Goal: Transaction & Acquisition: Download file/media

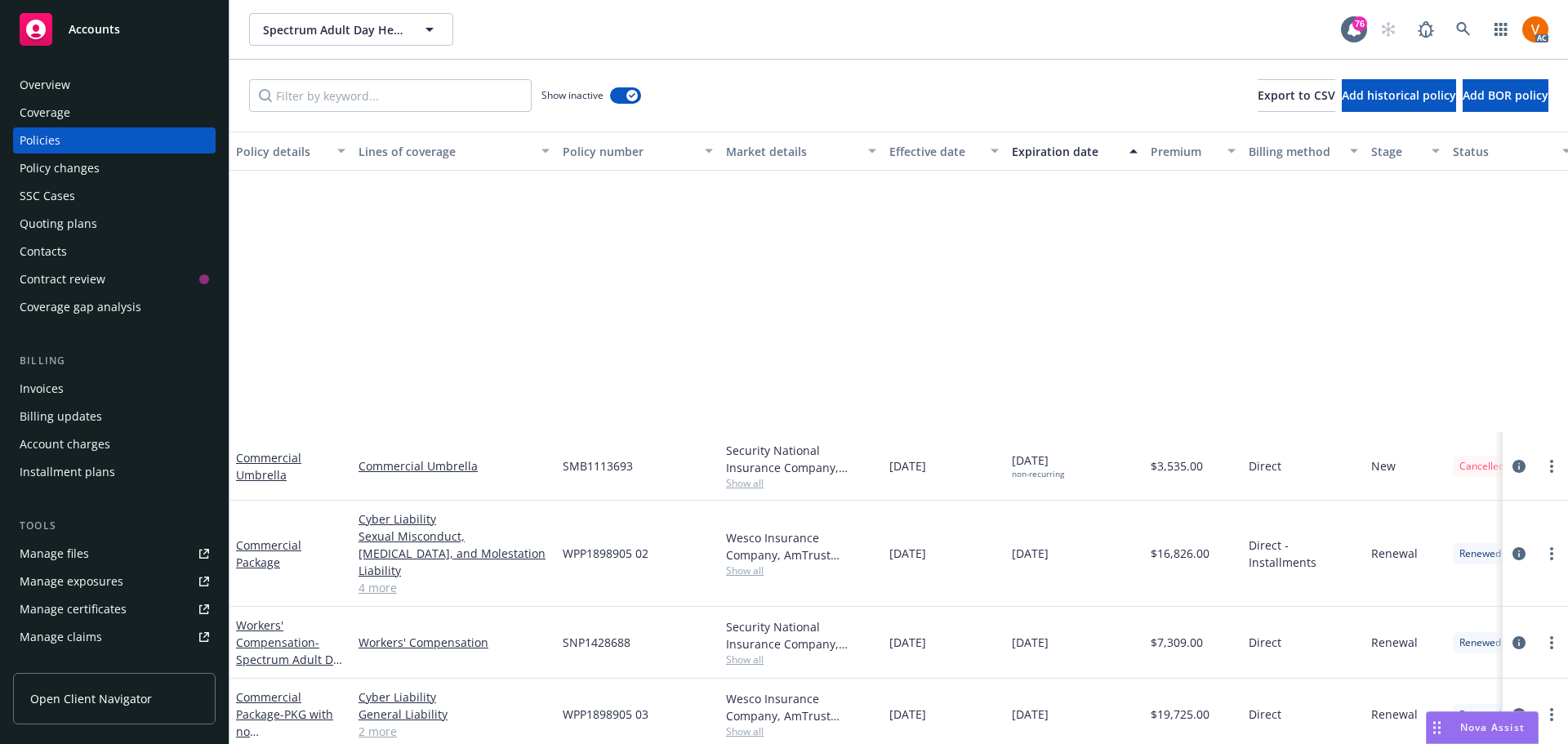
scroll to position [388, 0]
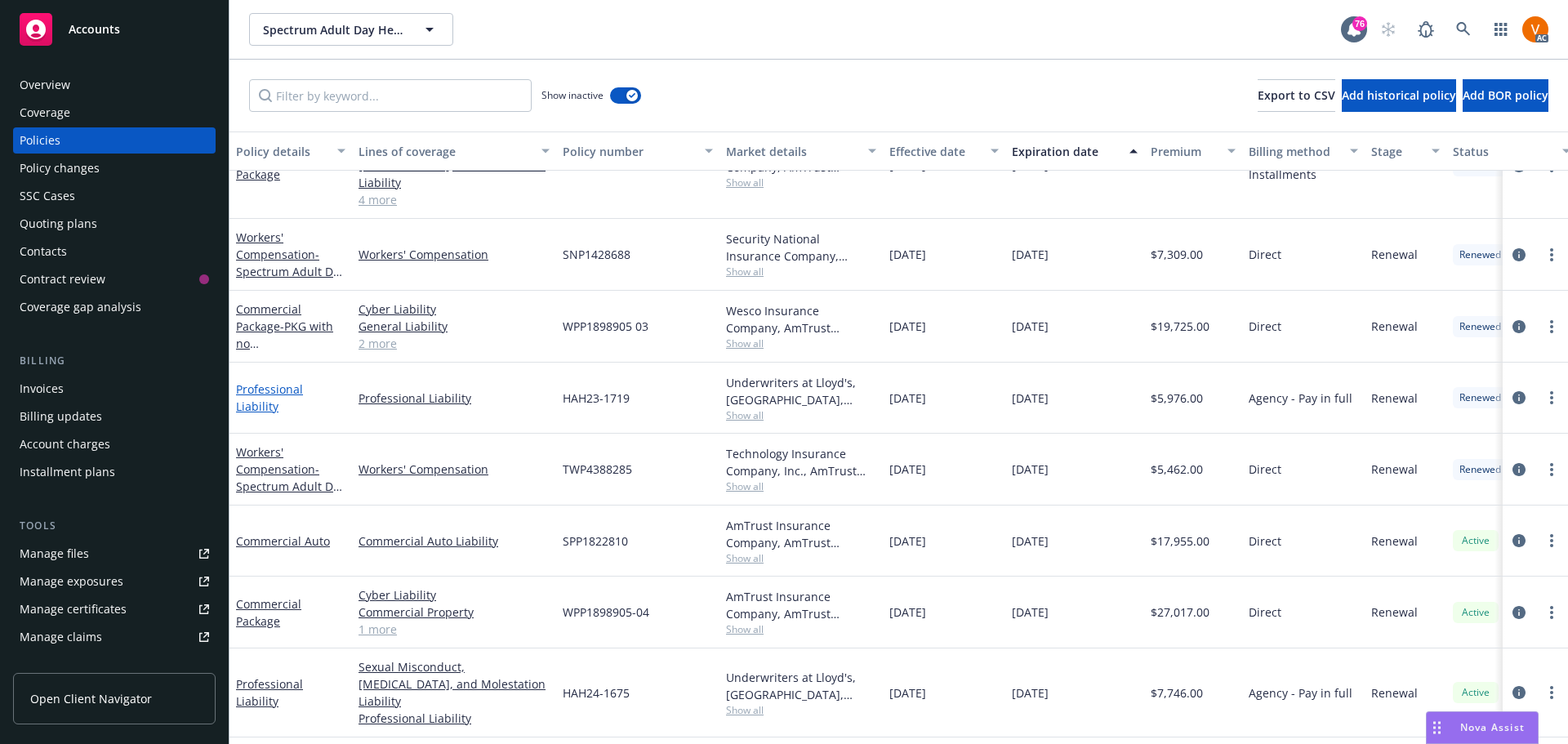
click at [270, 382] on link "Professional Liability" at bounding box center [269, 397] width 67 height 32
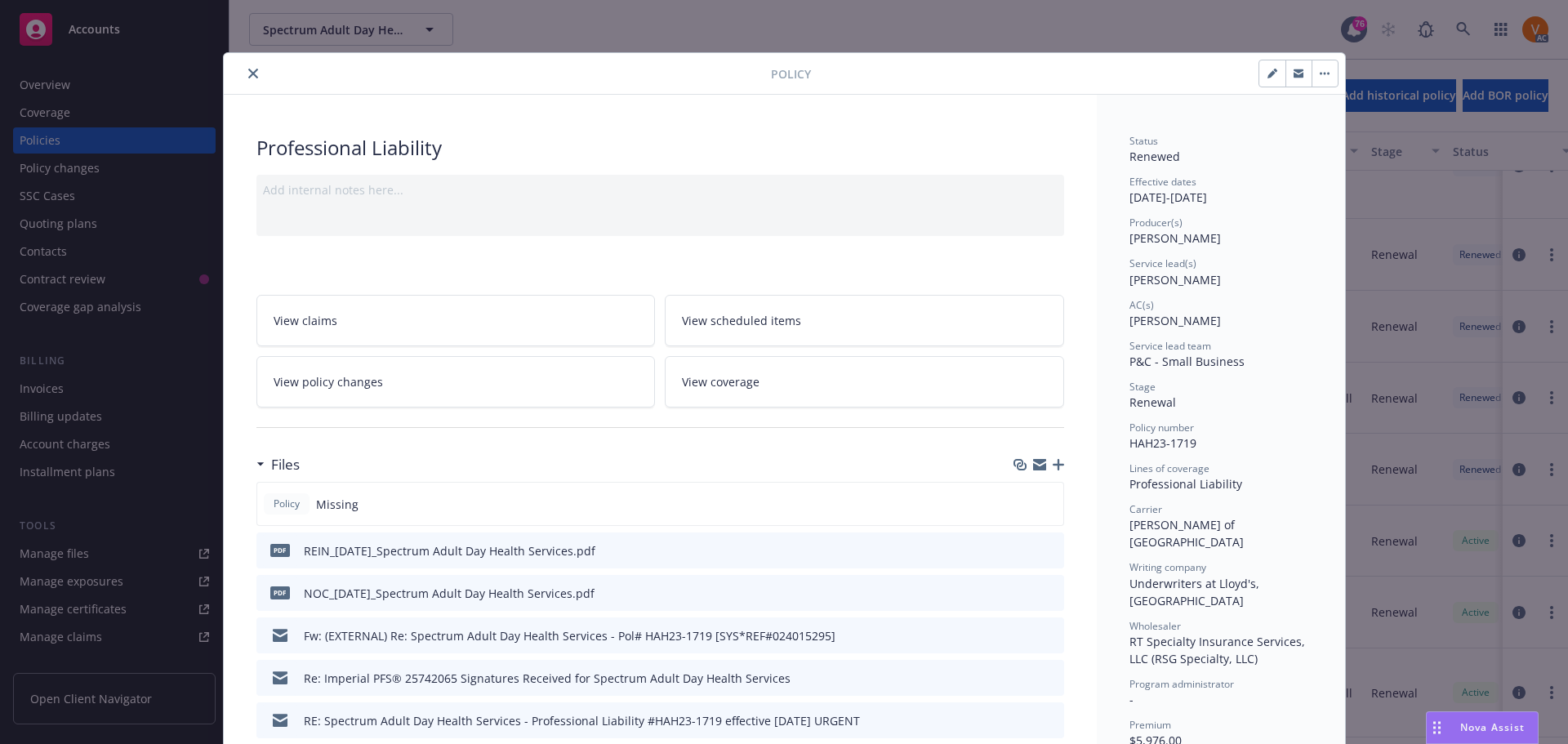
click at [1014, 482] on div "Policy Missing" at bounding box center [660, 503] width 808 height 44
click at [248, 71] on icon "close" at bounding box center [253, 74] width 10 height 10
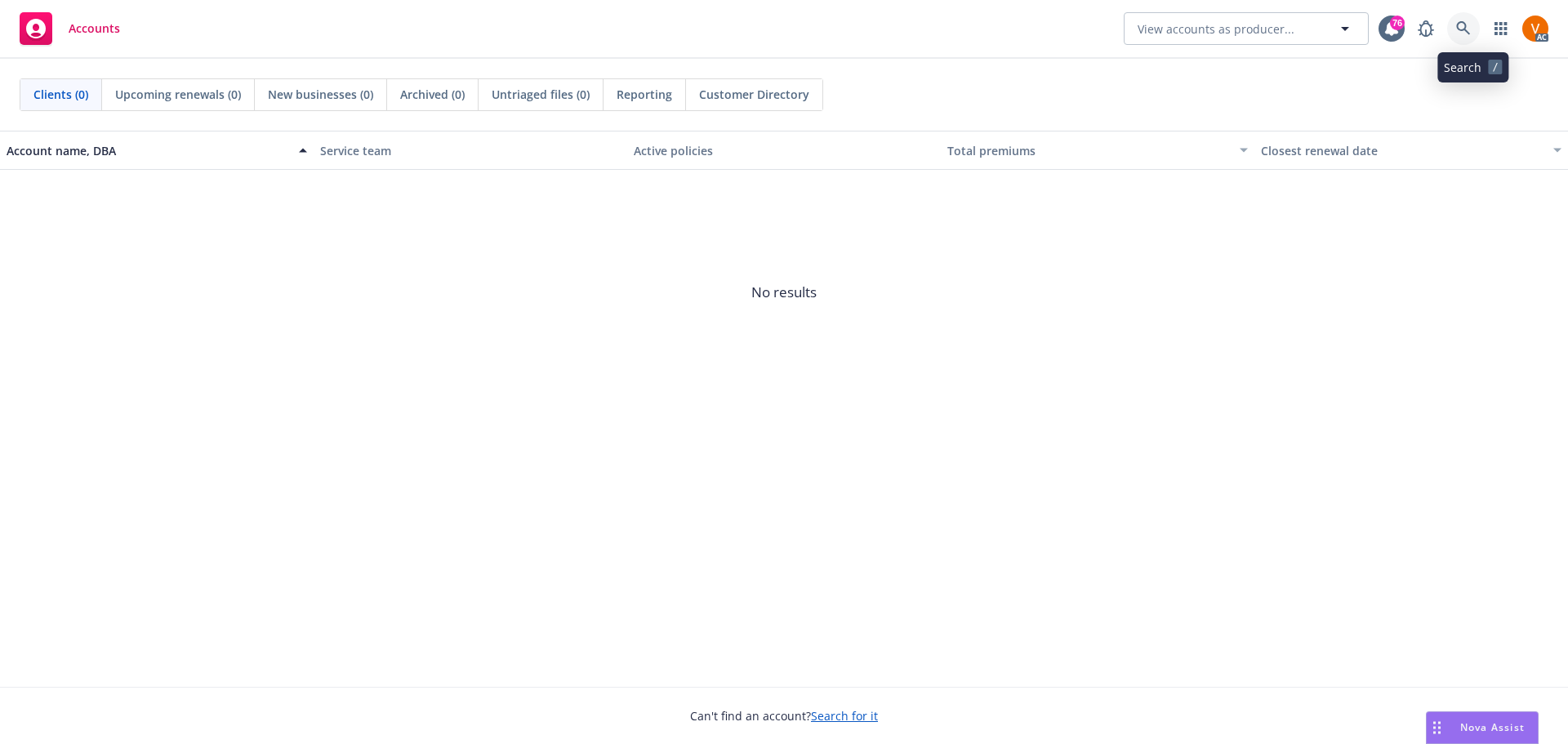
click at [1470, 29] on icon at bounding box center [1463, 28] width 14 height 14
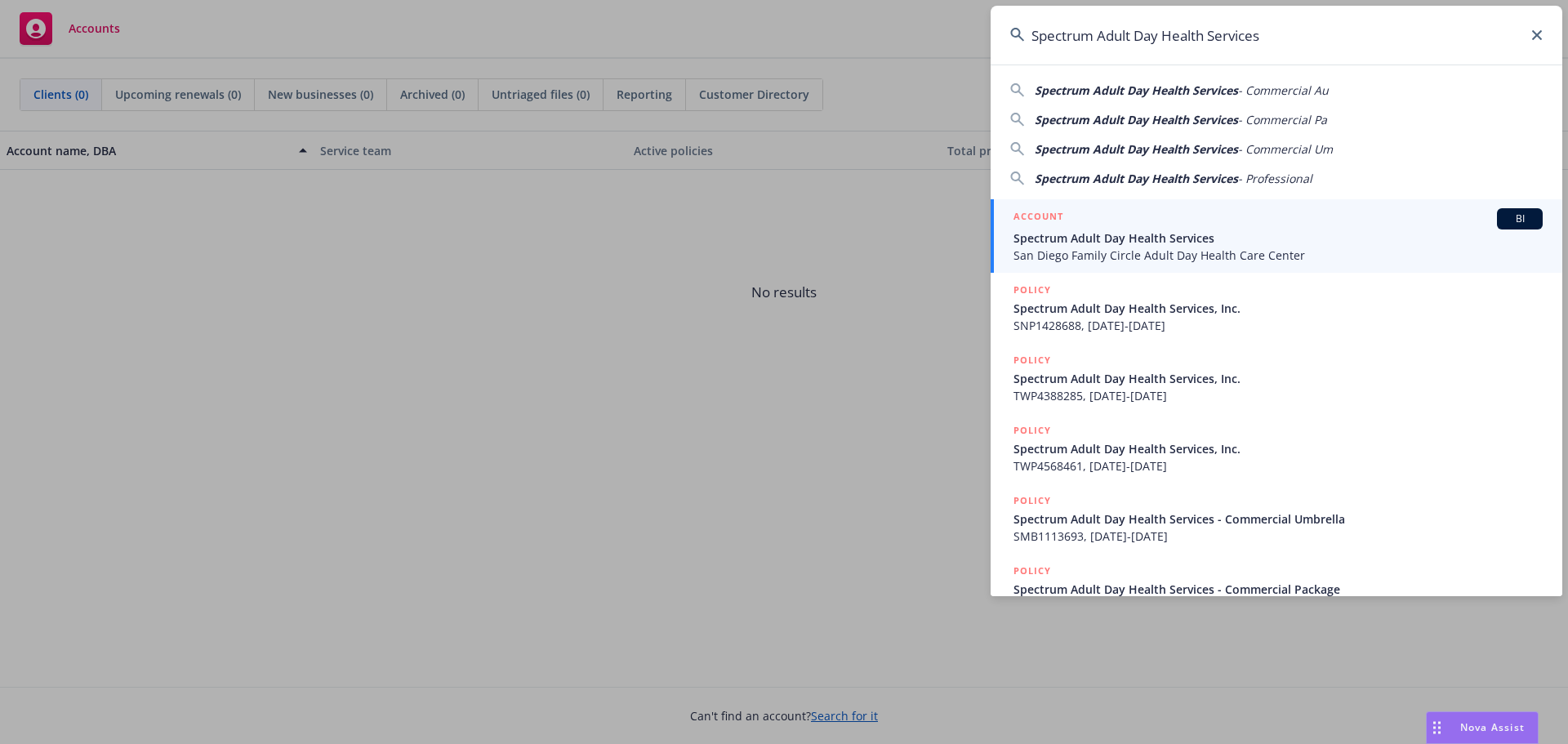
type input "Spectrum Adult Day Health Services"
click at [1153, 256] on span "San Diego Family Circle Adult Day Health Care Center" at bounding box center [1279, 255] width 529 height 17
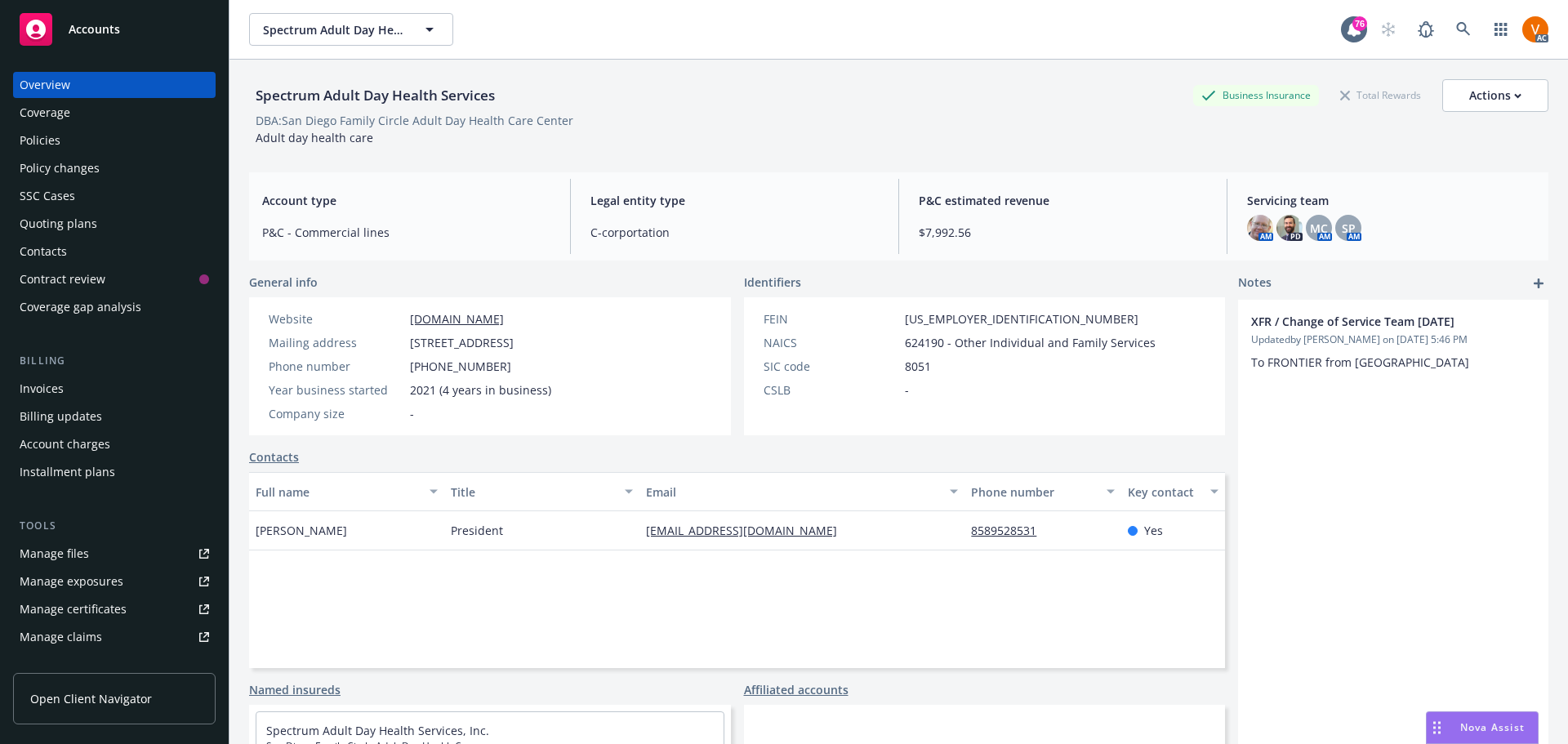
click at [114, 131] on div "Policies" at bounding box center [114, 141] width 190 height 27
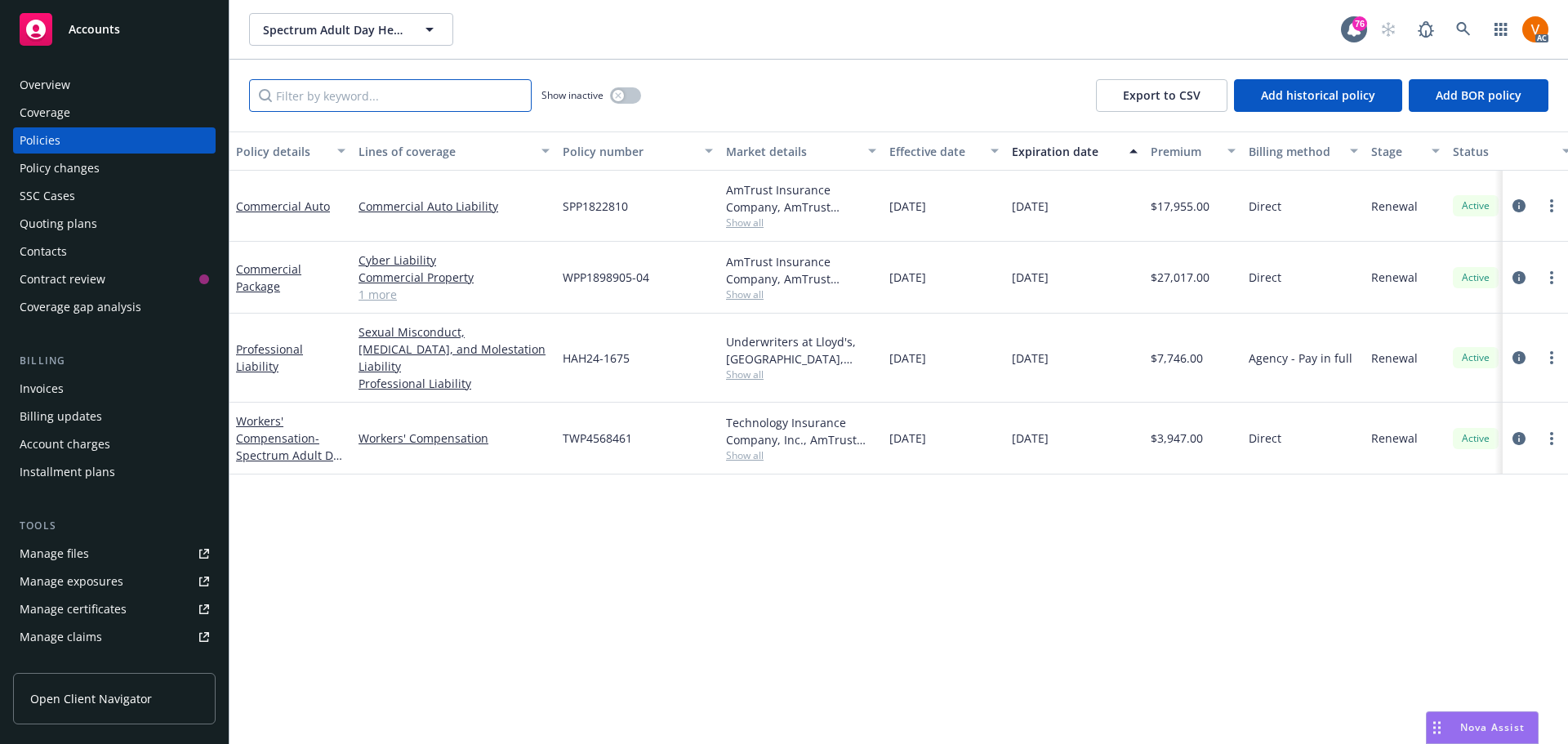
click at [370, 80] on input "Filter by keyword..." at bounding box center [390, 95] width 283 height 32
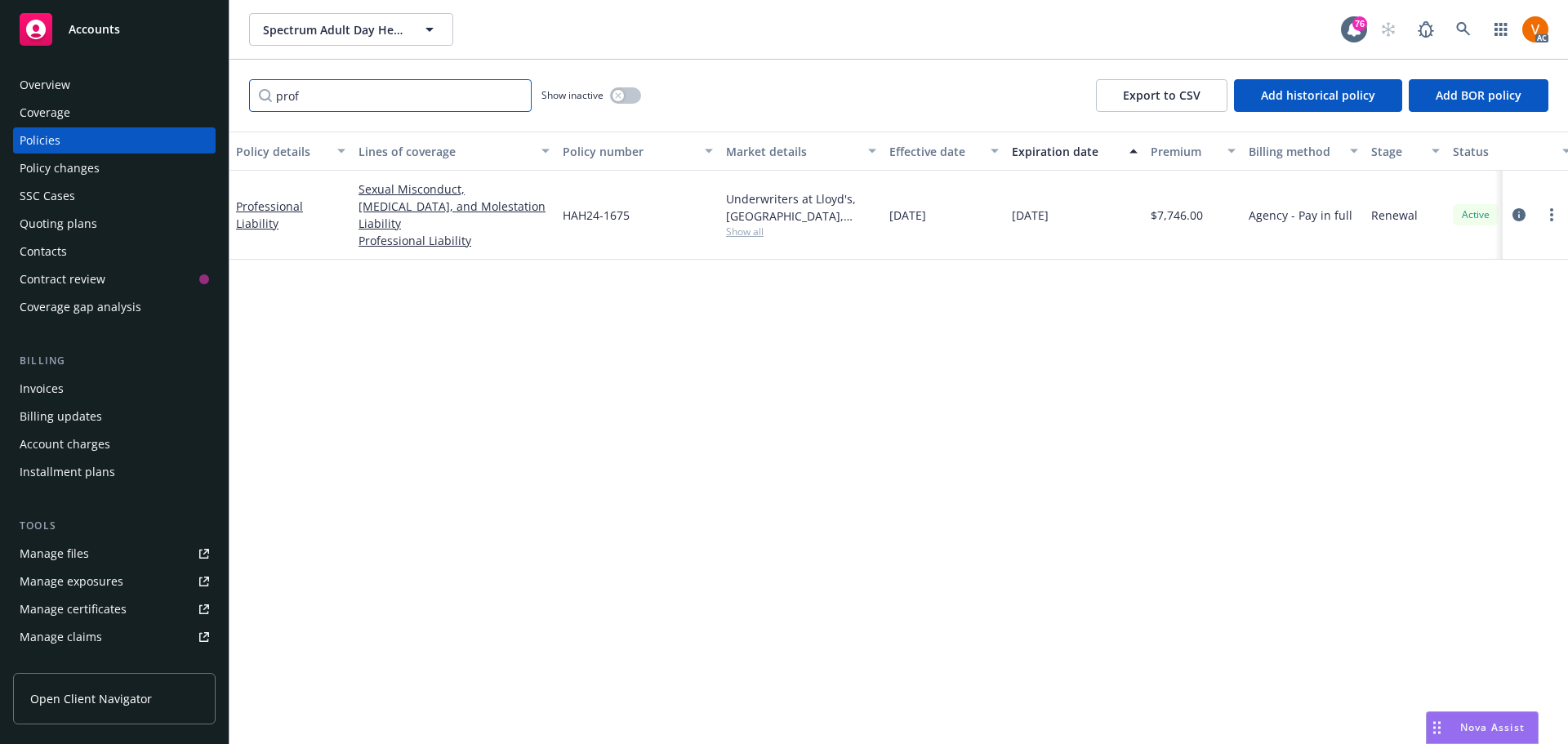
type input "prof"
click at [631, 87] on button "button" at bounding box center [625, 95] width 31 height 17
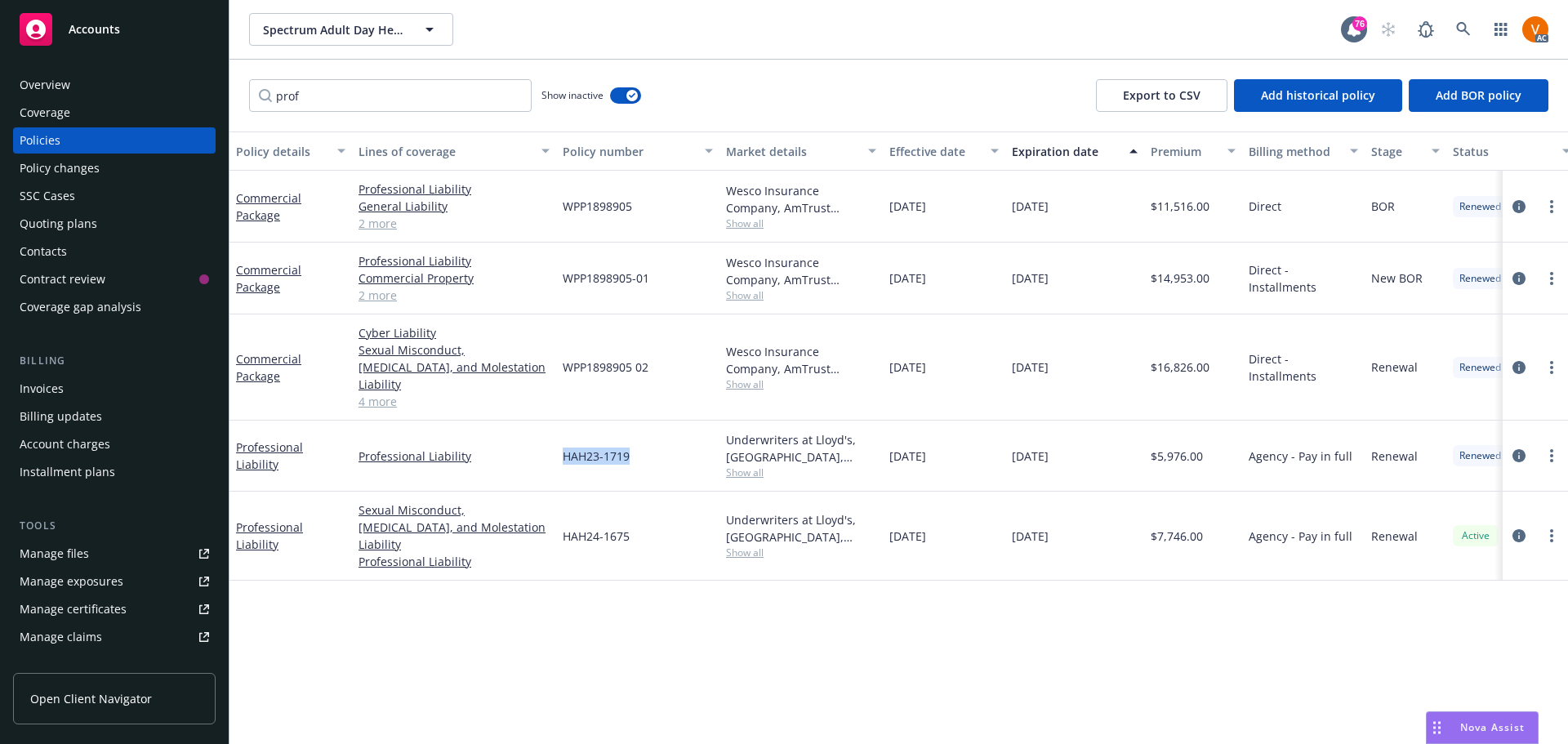
drag, startPoint x: 612, startPoint y: 415, endPoint x: 561, endPoint y: 417, distance: 51.0
click at [561, 421] on div "HAH23-1719" at bounding box center [638, 456] width 163 height 71
click at [303, 520] on link "Professional Liability" at bounding box center [269, 536] width 67 height 32
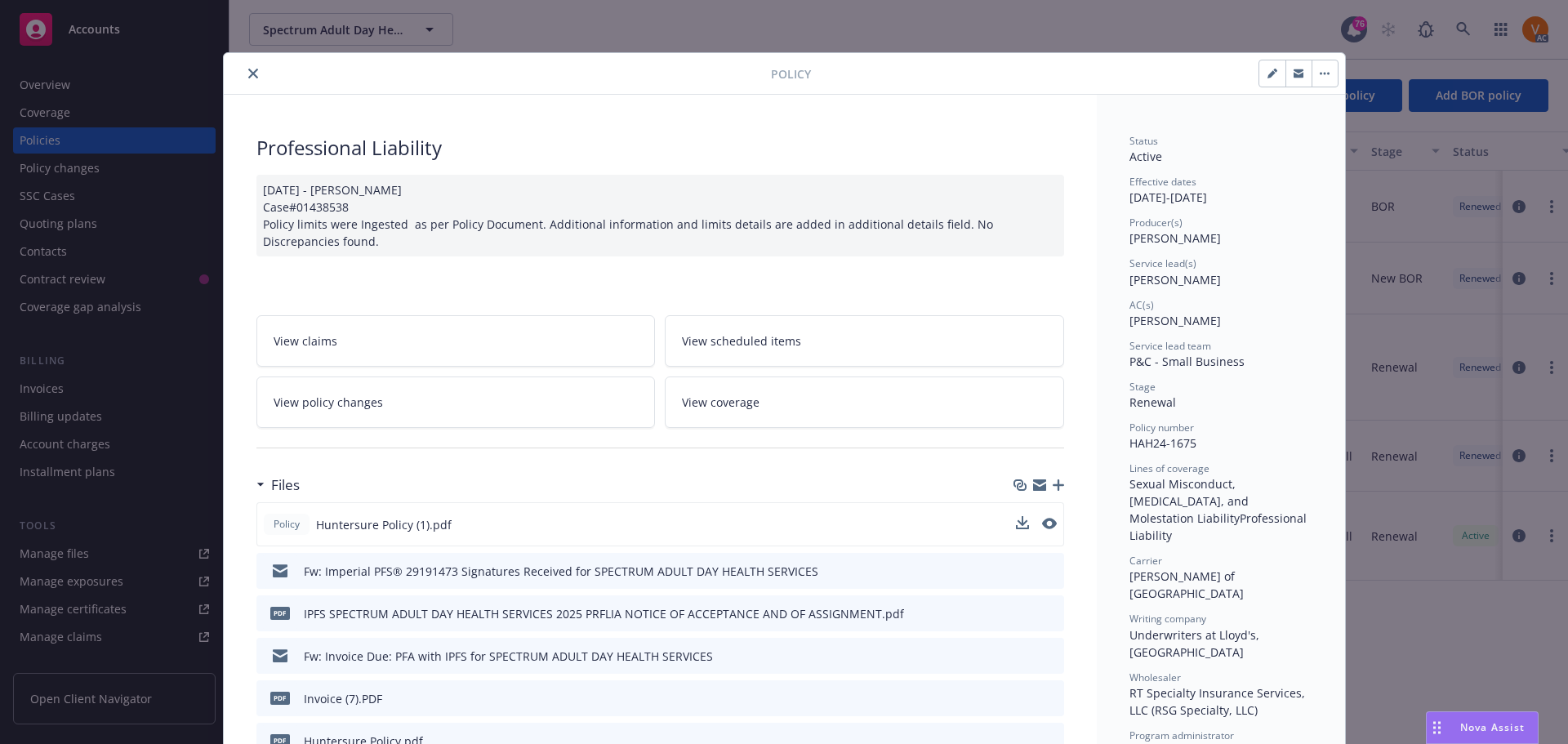
click at [1025, 517] on div at bounding box center [1036, 525] width 41 height 17
click at [1020, 518] on icon "download file" at bounding box center [1021, 524] width 13 height 13
click at [248, 75] on icon "close" at bounding box center [253, 74] width 10 height 10
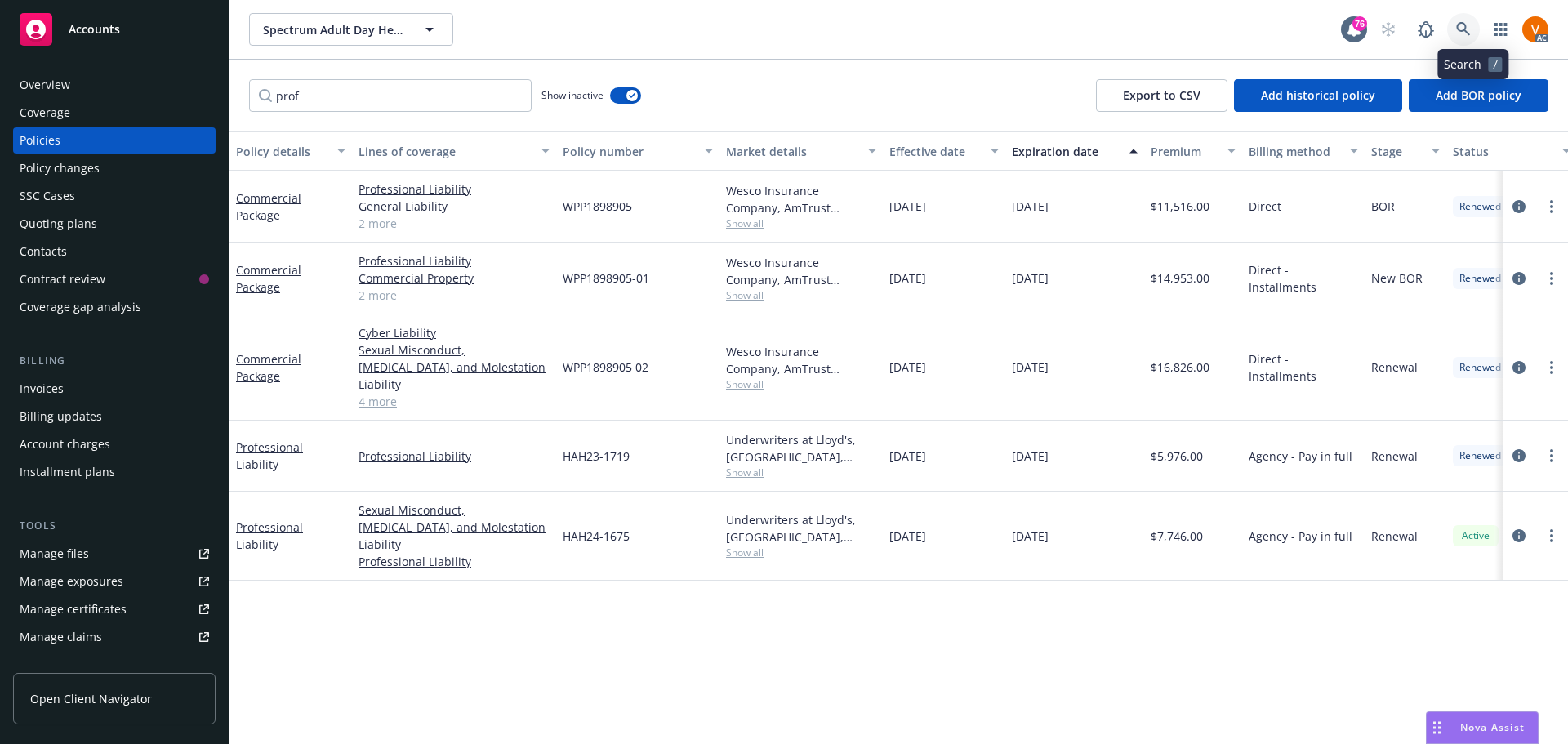
click at [1470, 28] on icon at bounding box center [1464, 30] width 15 height 15
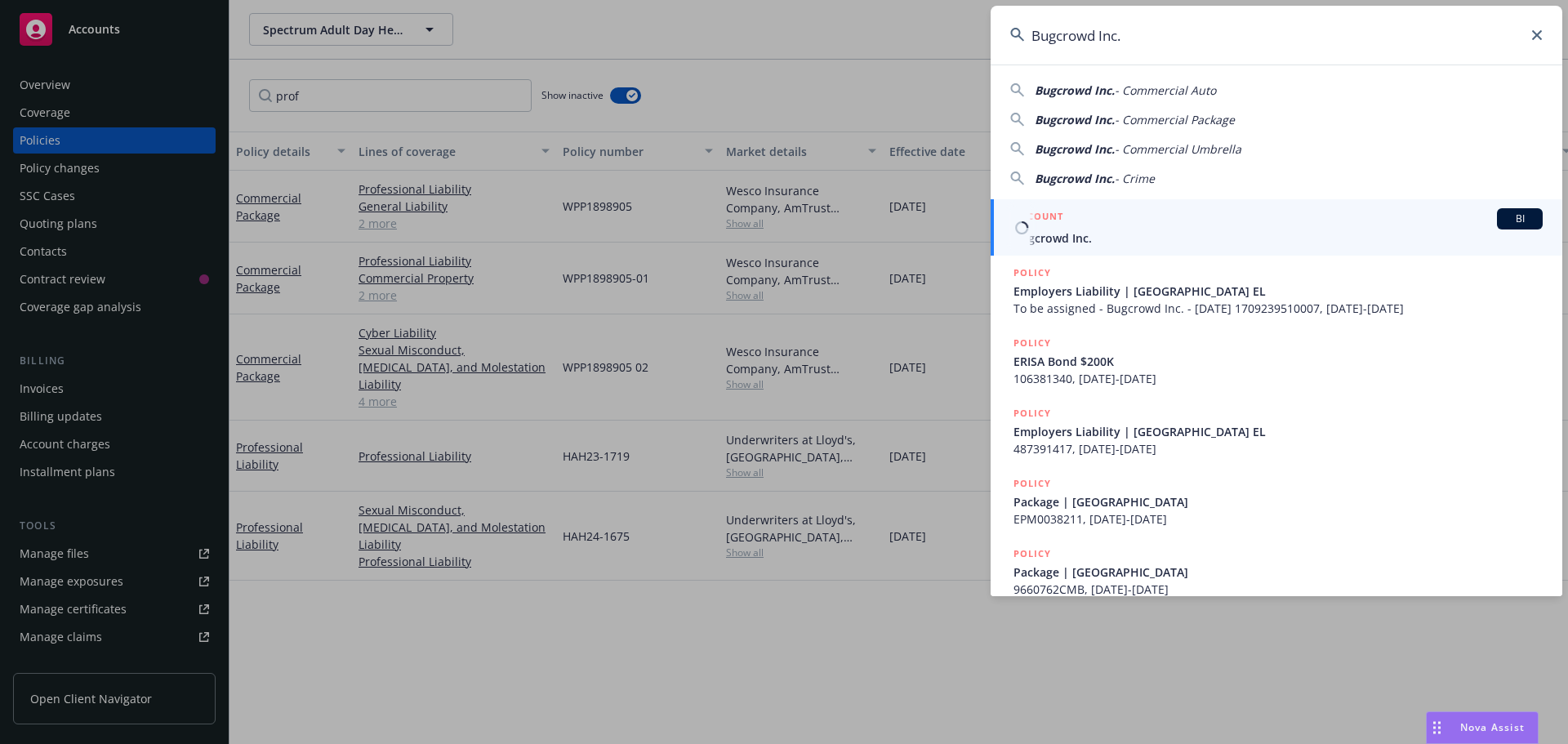
type input "Bugcrowd Inc."
click at [1056, 225] on h5 "ACCOUNT" at bounding box center [1039, 218] width 50 height 20
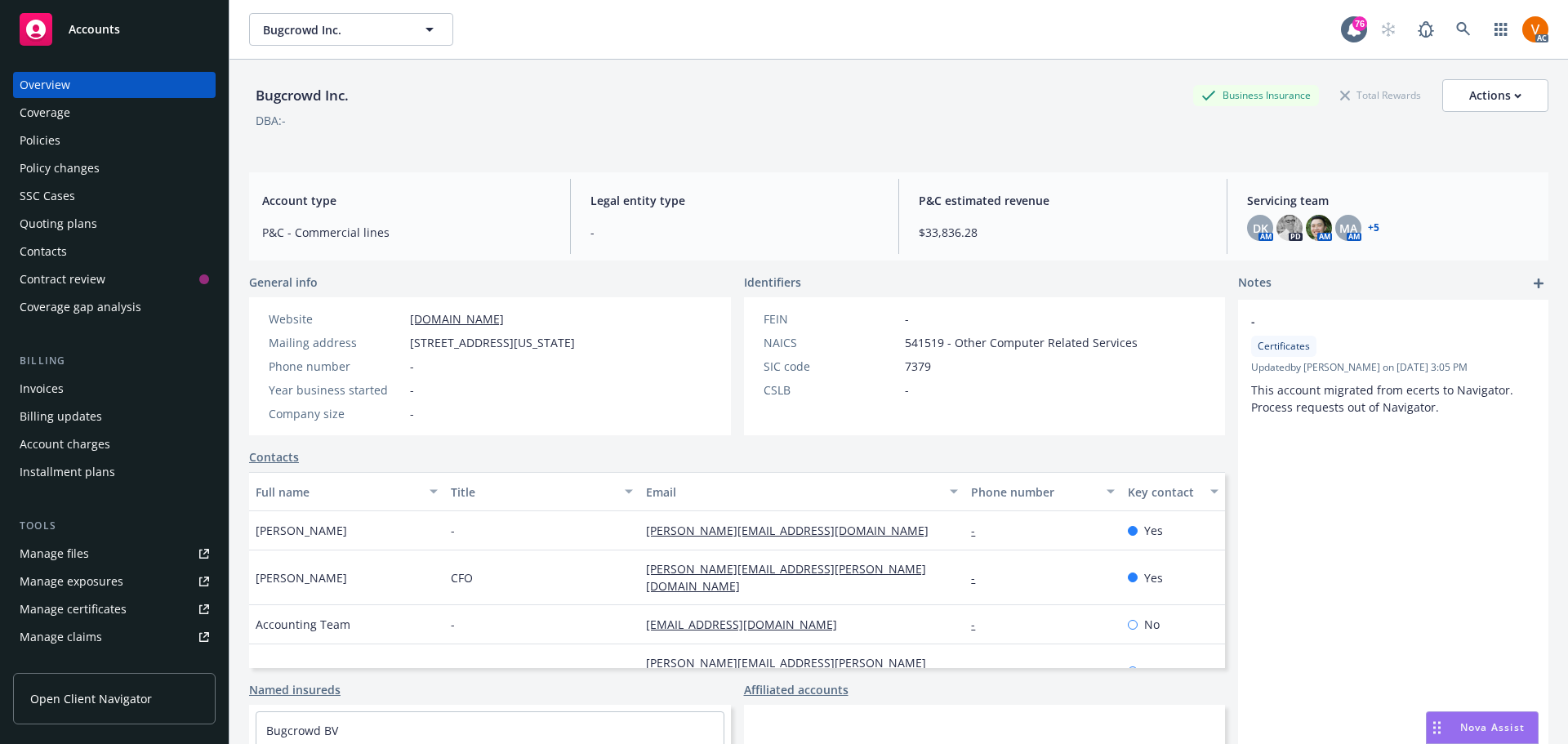
click at [73, 133] on div "Policies" at bounding box center [114, 141] width 190 height 27
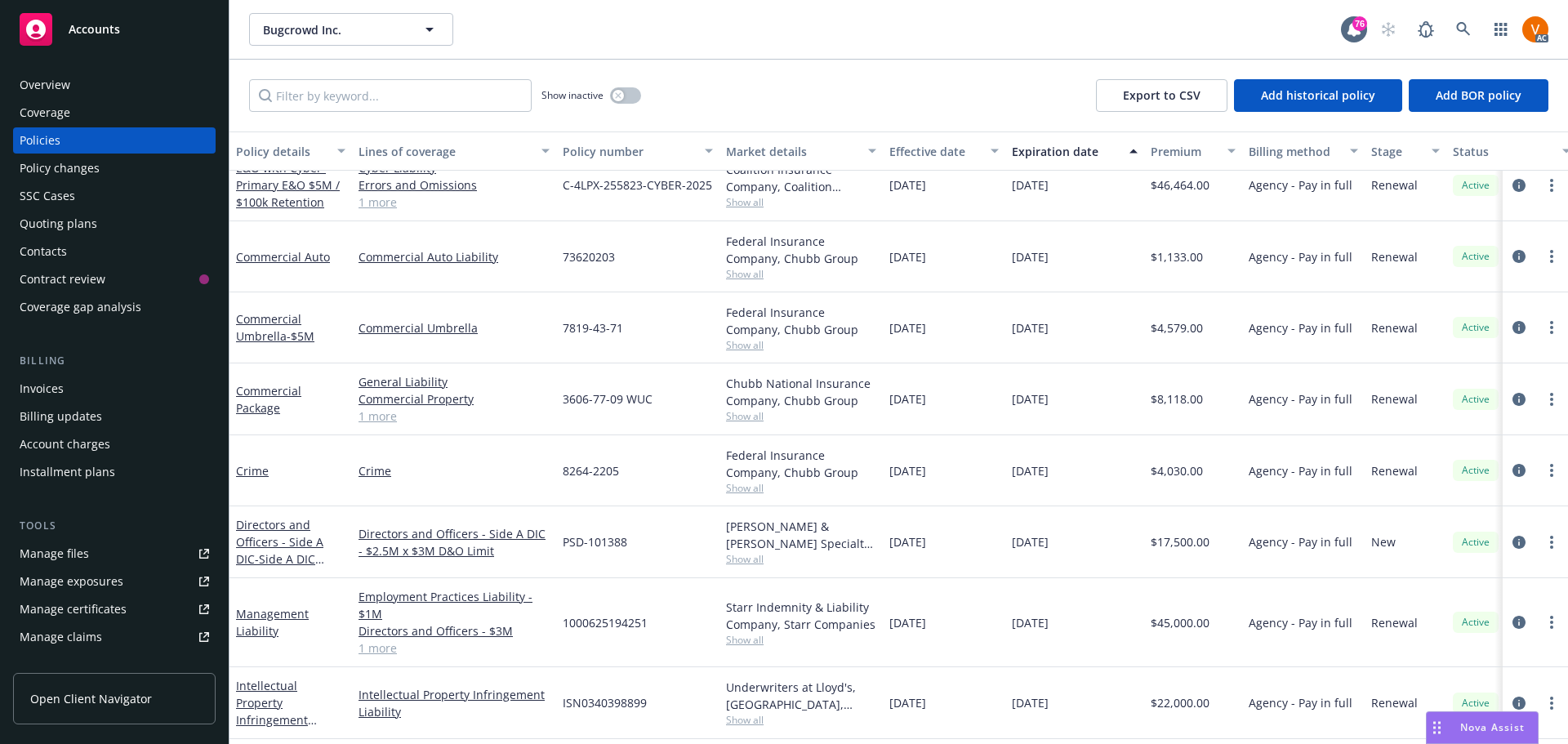
scroll to position [321, 0]
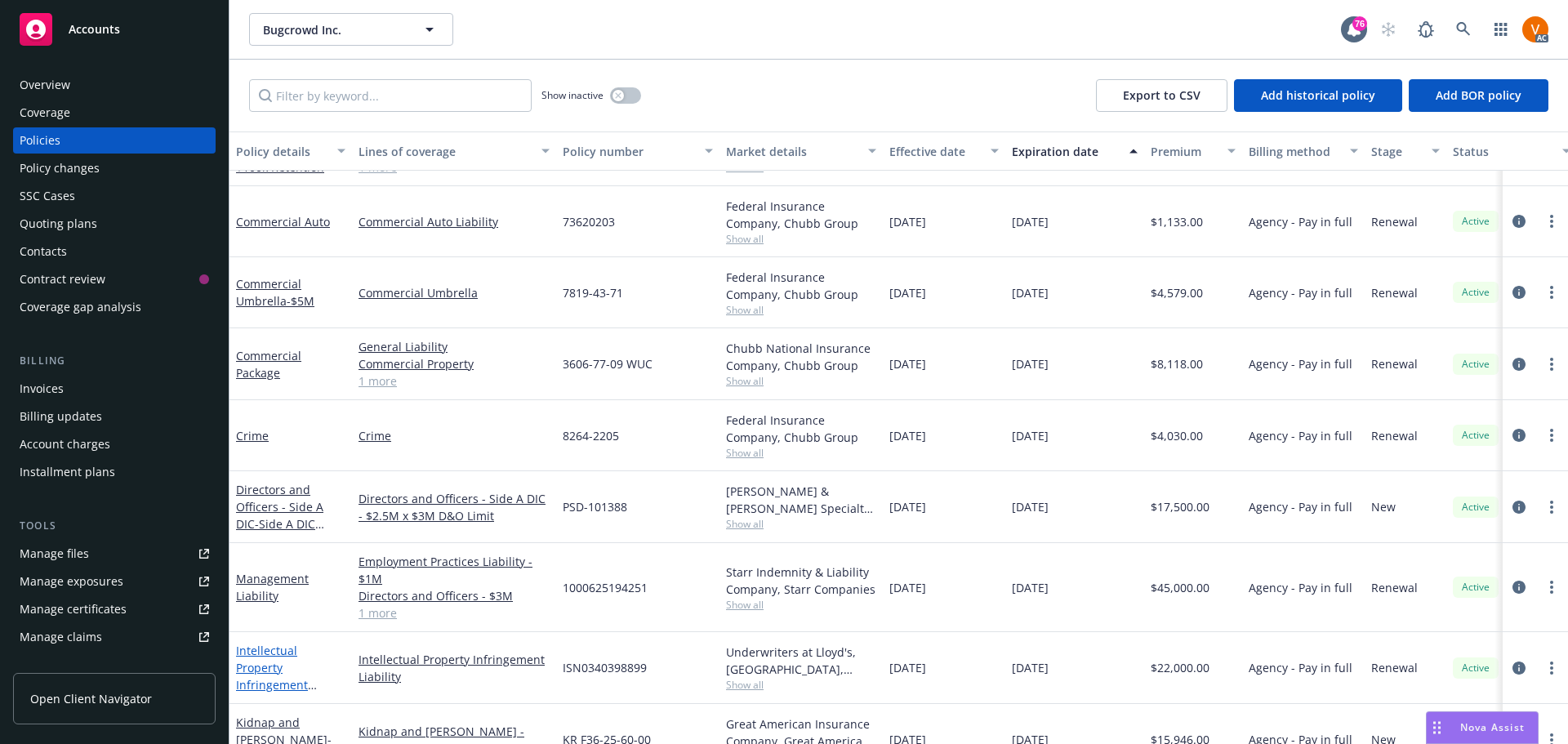
click at [295, 694] on span "- 25_ Patent Liability Bugcrowd" at bounding box center [288, 710] width 103 height 32
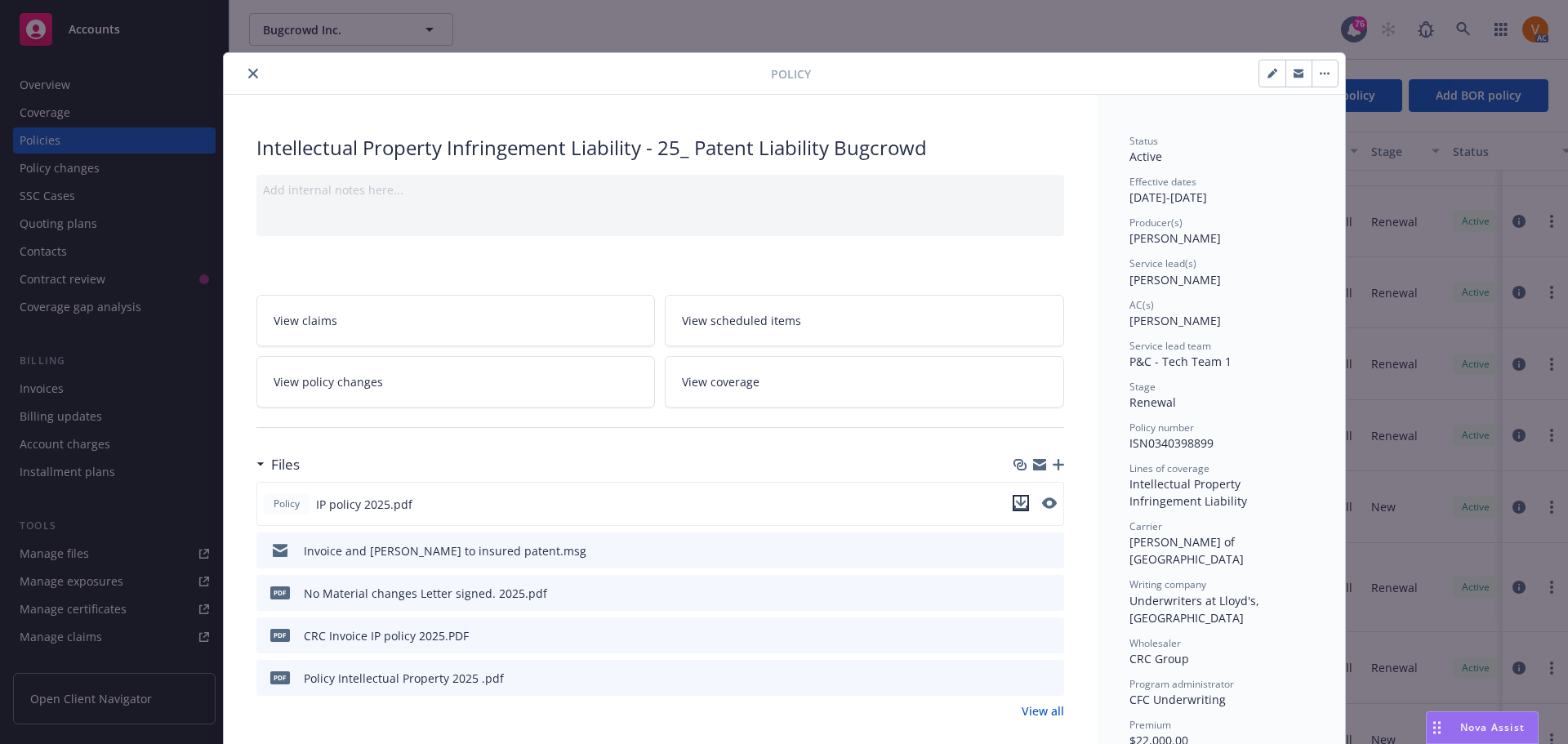
click at [1017, 497] on icon "download file" at bounding box center [1021, 503] width 13 height 13
click at [248, 69] on icon "close" at bounding box center [253, 74] width 10 height 10
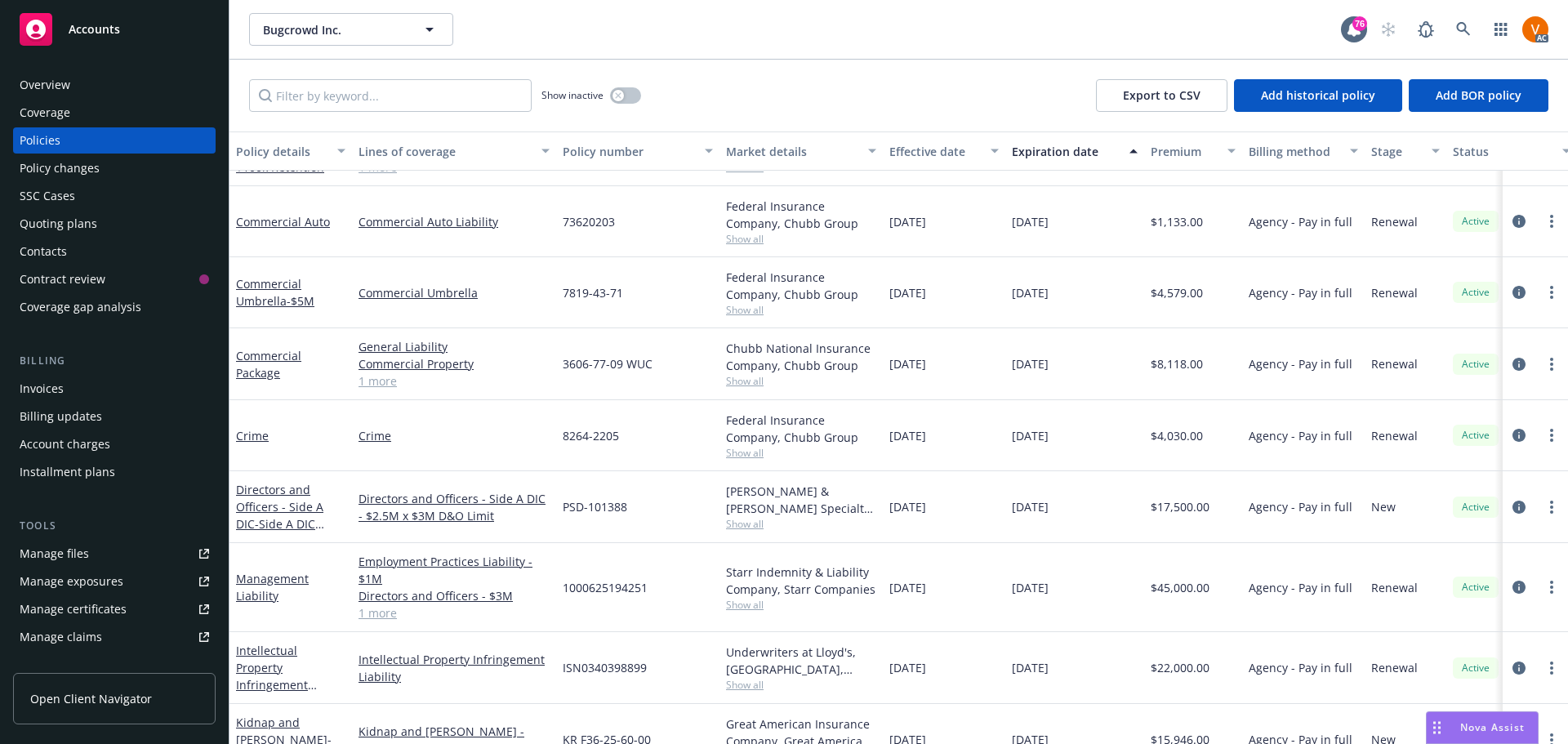
click at [383, 372] on link "1 more" at bounding box center [454, 381] width 192 height 17
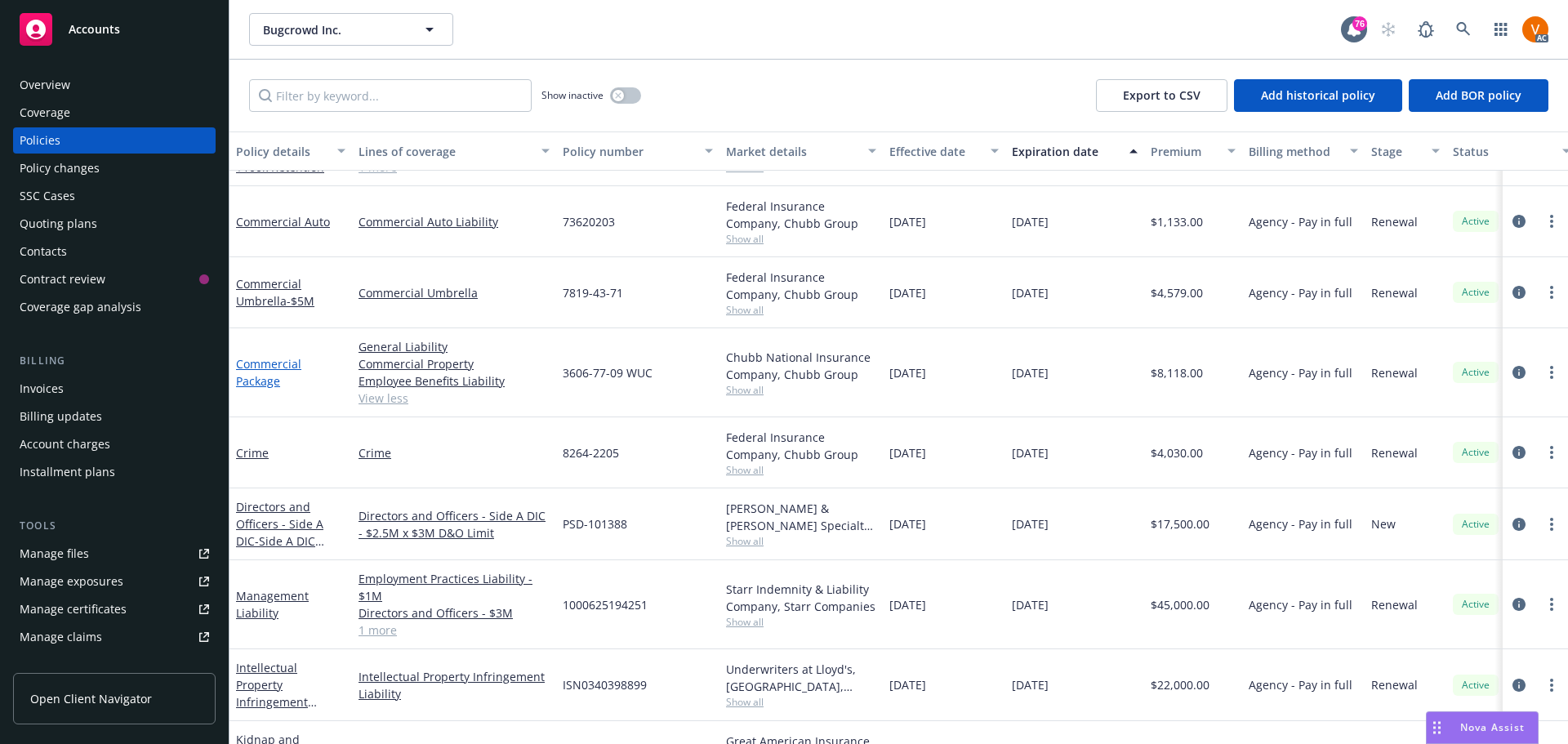
click at [293, 357] on link "Commercial Package" at bounding box center [269, 372] width 66 height 32
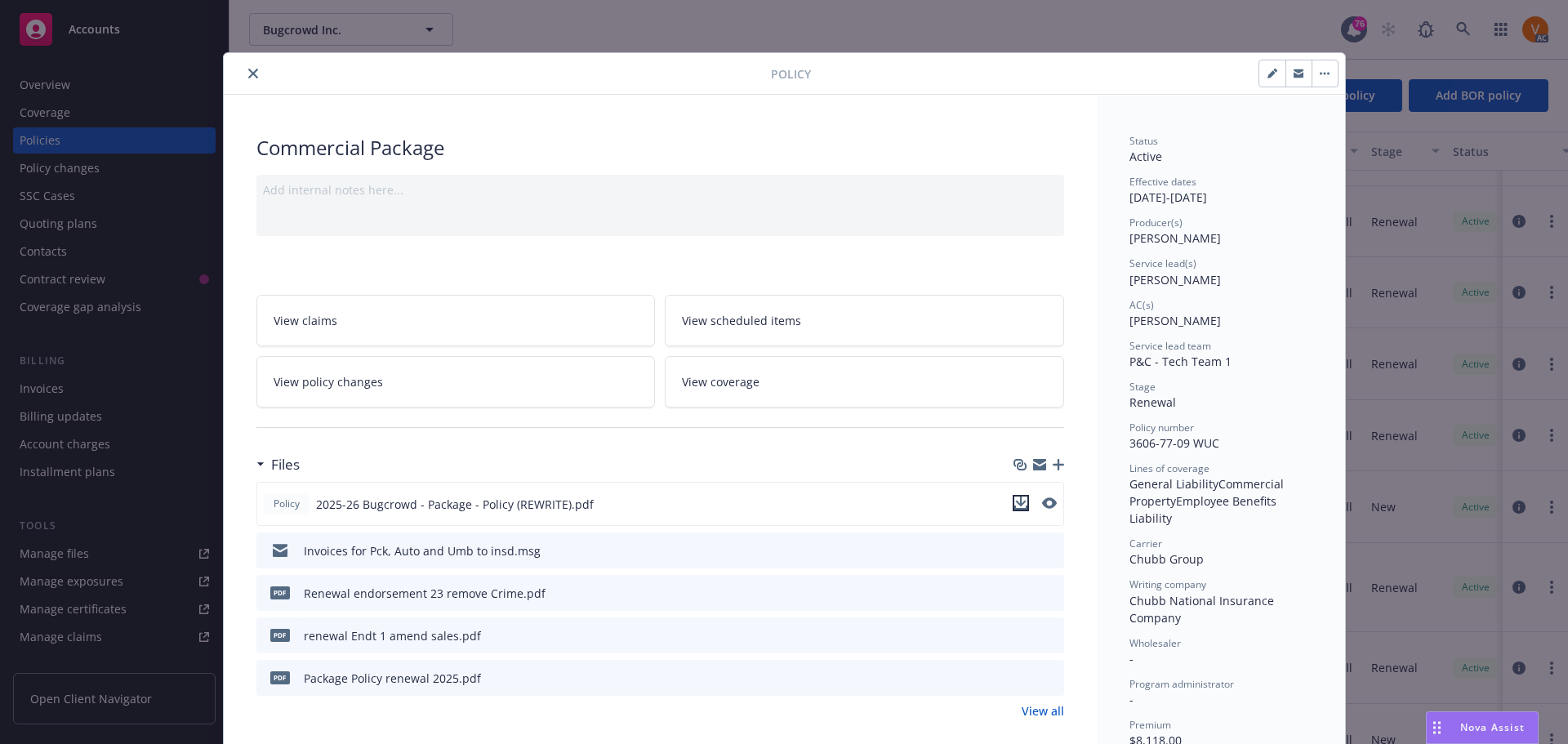
click at [1014, 497] on icon "download file" at bounding box center [1021, 503] width 13 height 13
click at [1017, 497] on icon "download file" at bounding box center [1021, 503] width 13 height 13
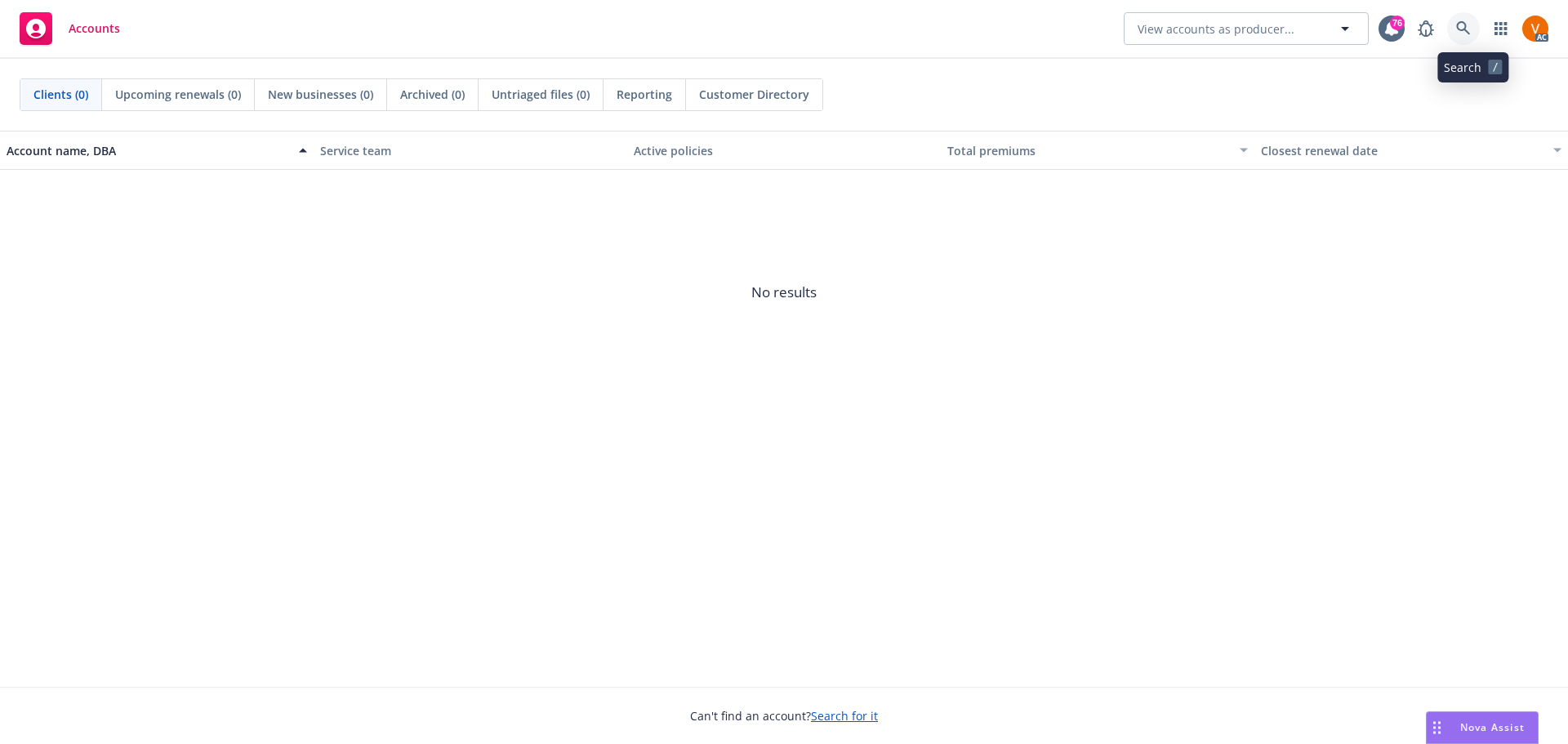
click at [1470, 32] on icon at bounding box center [1463, 28] width 14 height 14
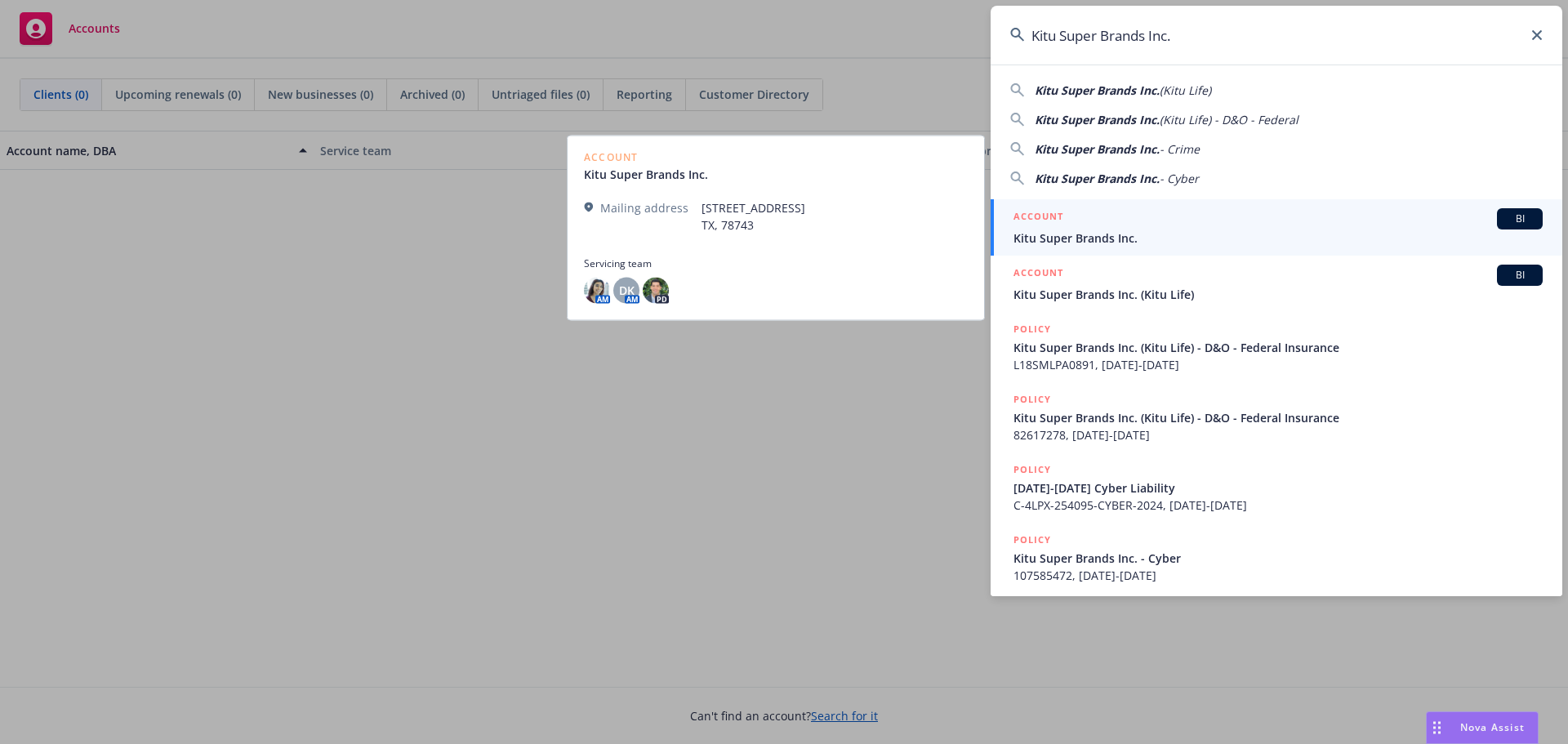
type input "Kitu Super Brands Inc."
click at [1079, 246] on span "Kitu Super Brands Inc." at bounding box center [1279, 238] width 529 height 17
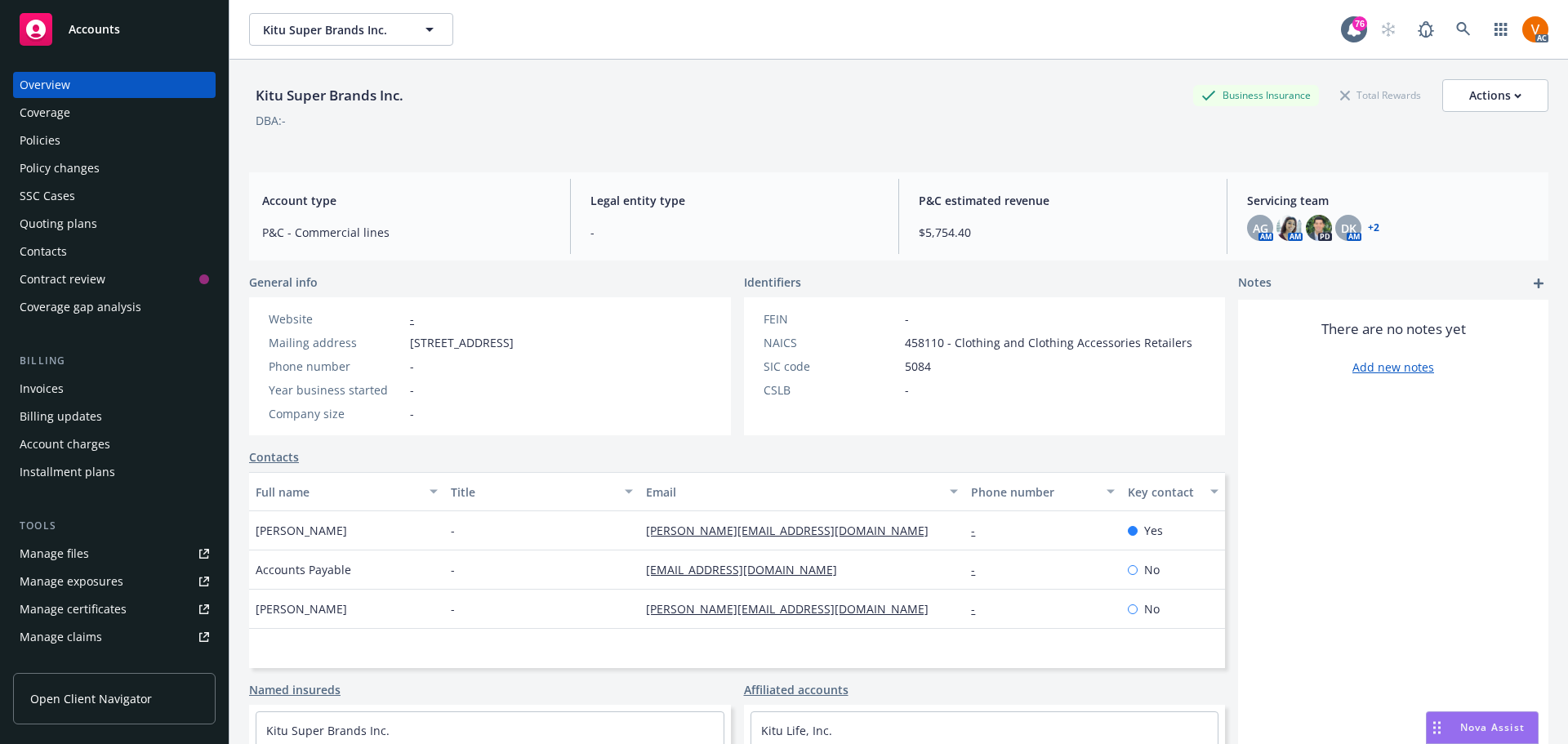
click at [37, 128] on div "Policies" at bounding box center [40, 141] width 41 height 27
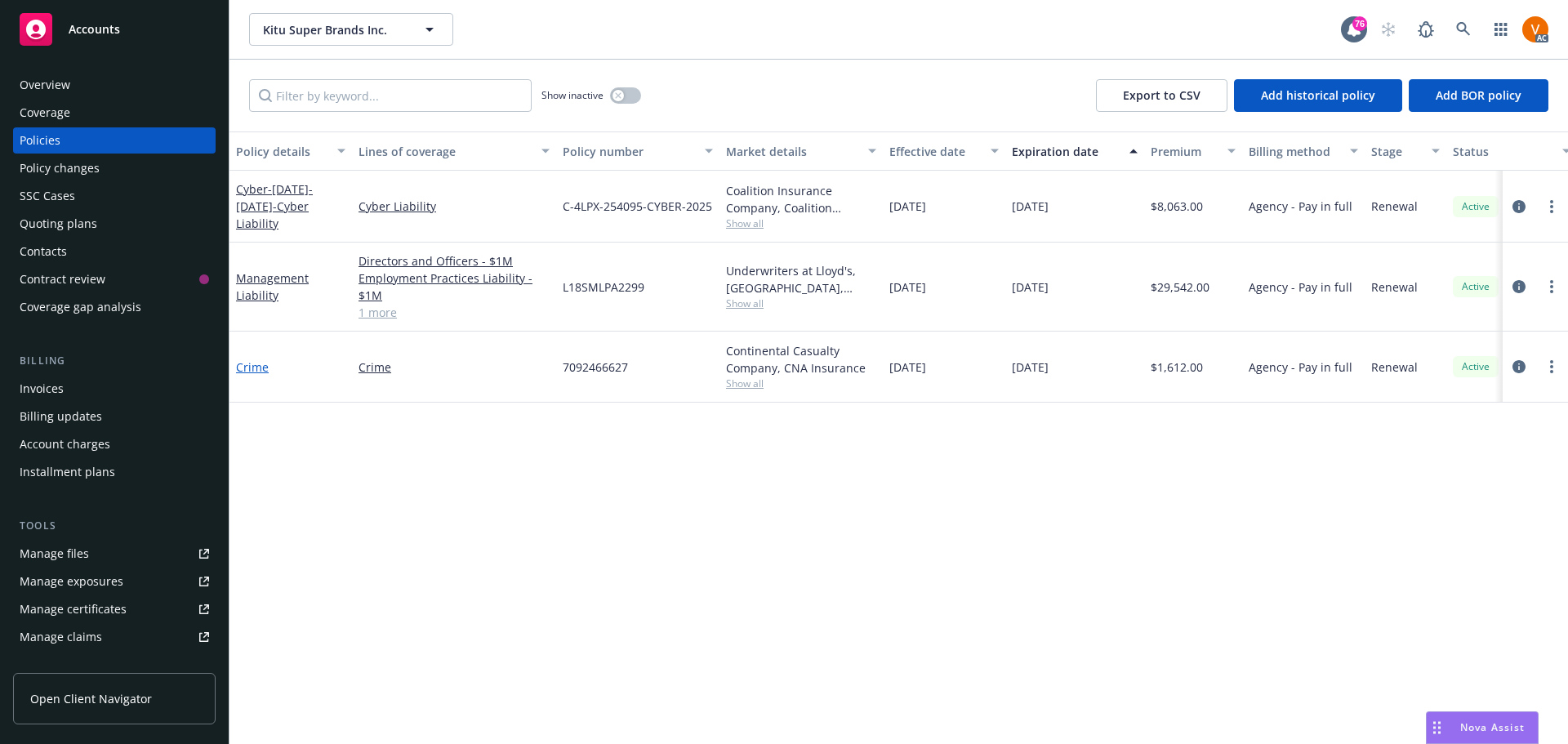
click at [245, 359] on link "Crime" at bounding box center [252, 367] width 32 height 16
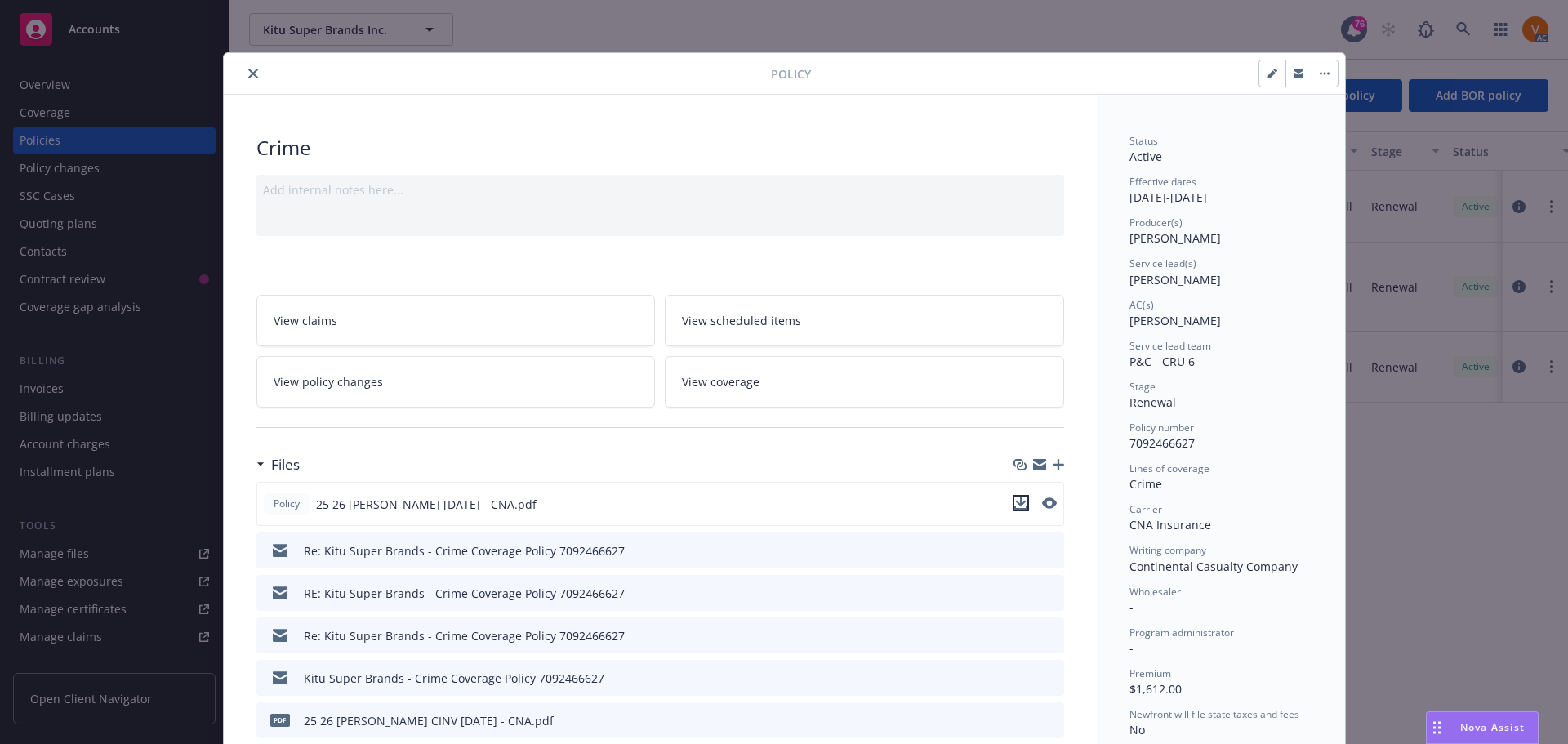
click at [1014, 497] on icon "download file" at bounding box center [1021, 503] width 13 height 13
click at [244, 68] on button "close" at bounding box center [254, 74] width 20 height 20
